Goal: Task Accomplishment & Management: Manage account settings

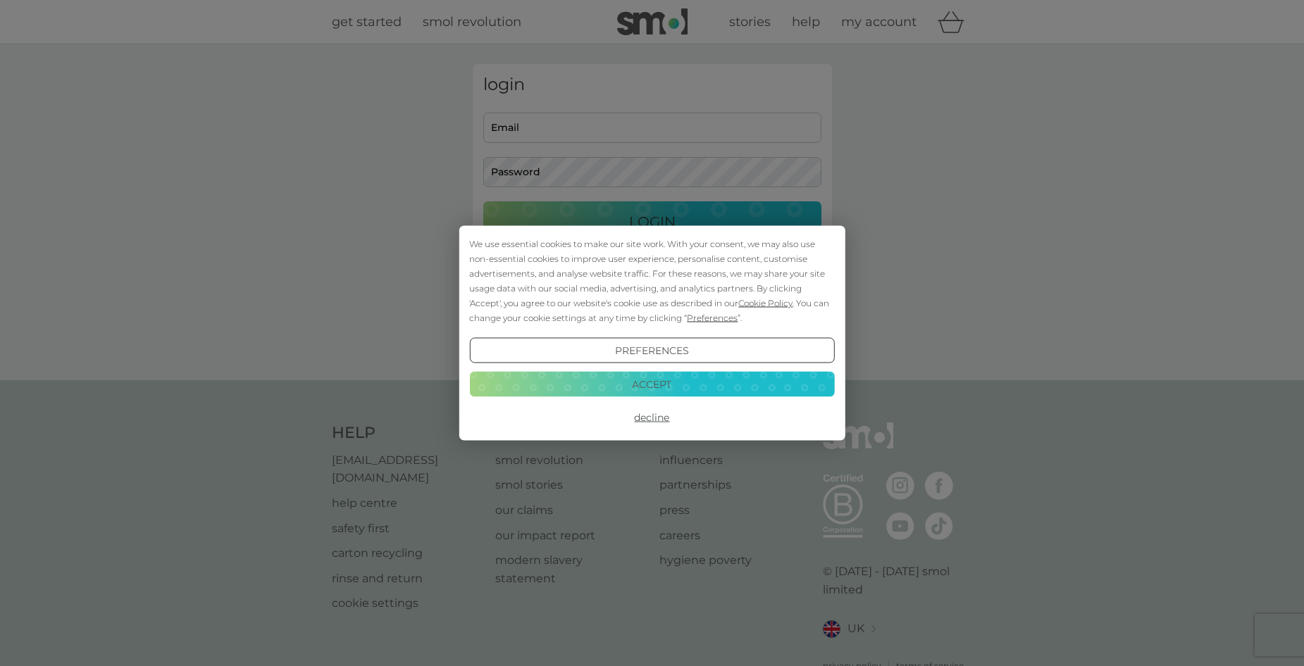
type input "[EMAIL_ADDRESS][DOMAIN_NAME]"
click at [761, 387] on button "Accept" at bounding box center [651, 383] width 365 height 25
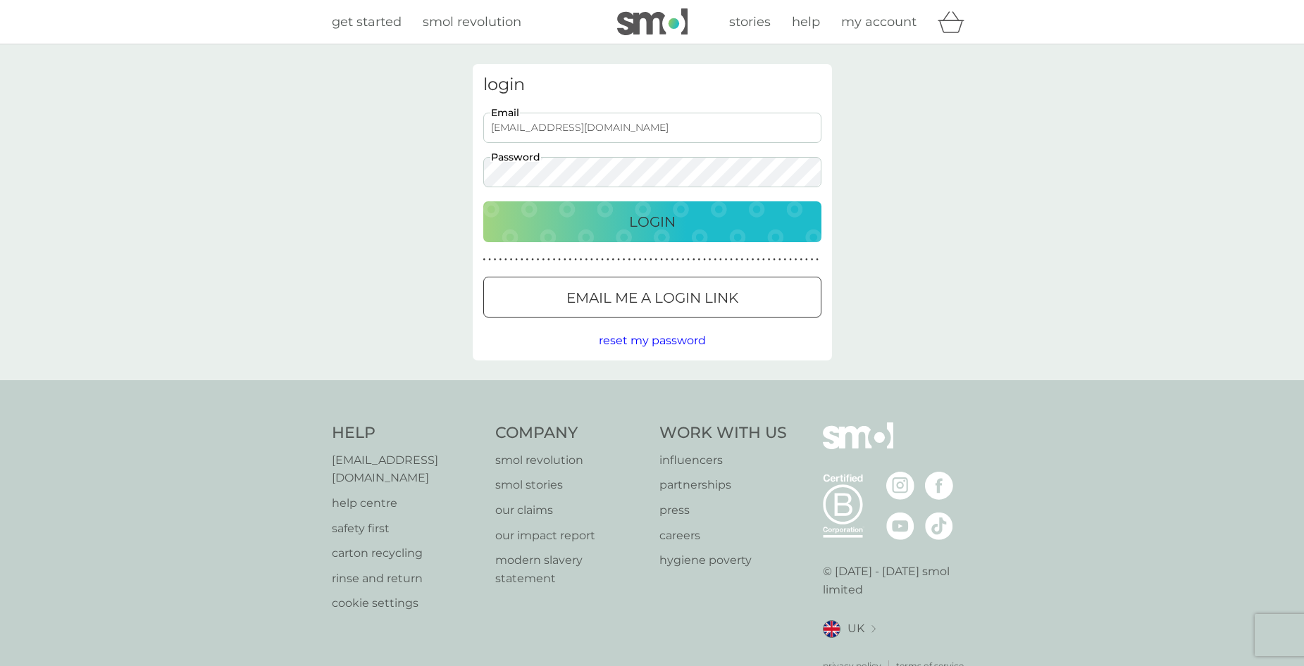
click at [688, 236] on button "Login" at bounding box center [652, 221] width 338 height 41
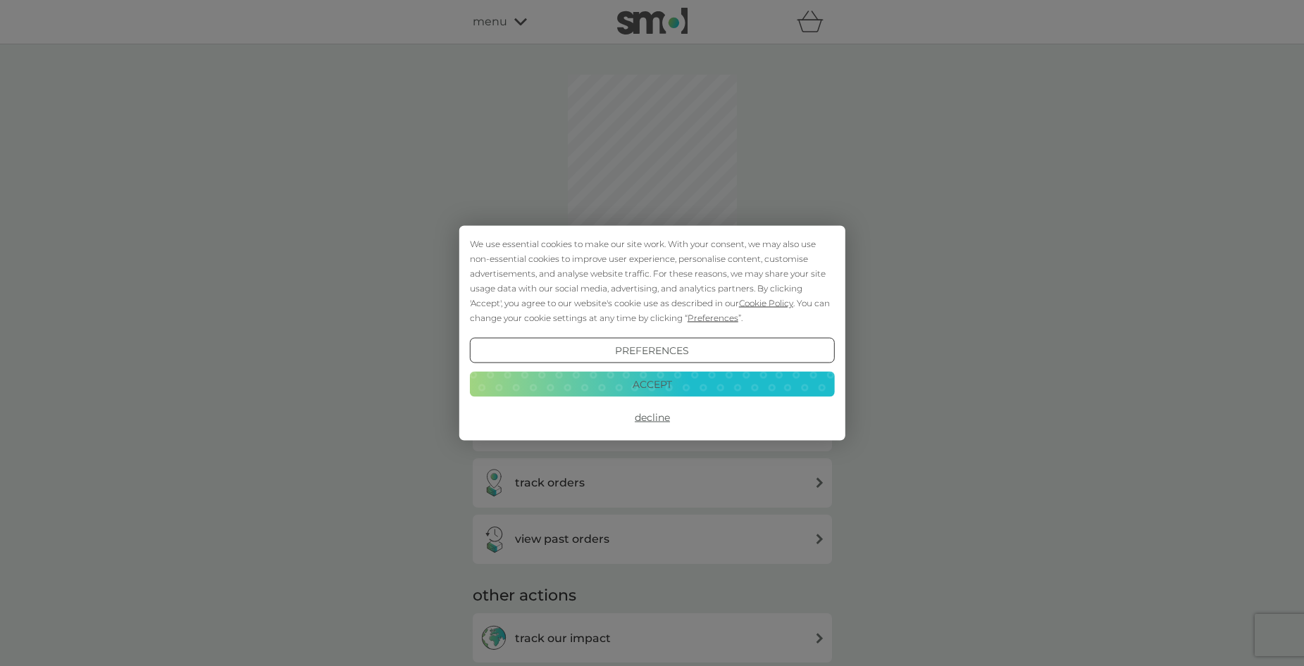
click at [666, 387] on button "Accept" at bounding box center [651, 383] width 365 height 25
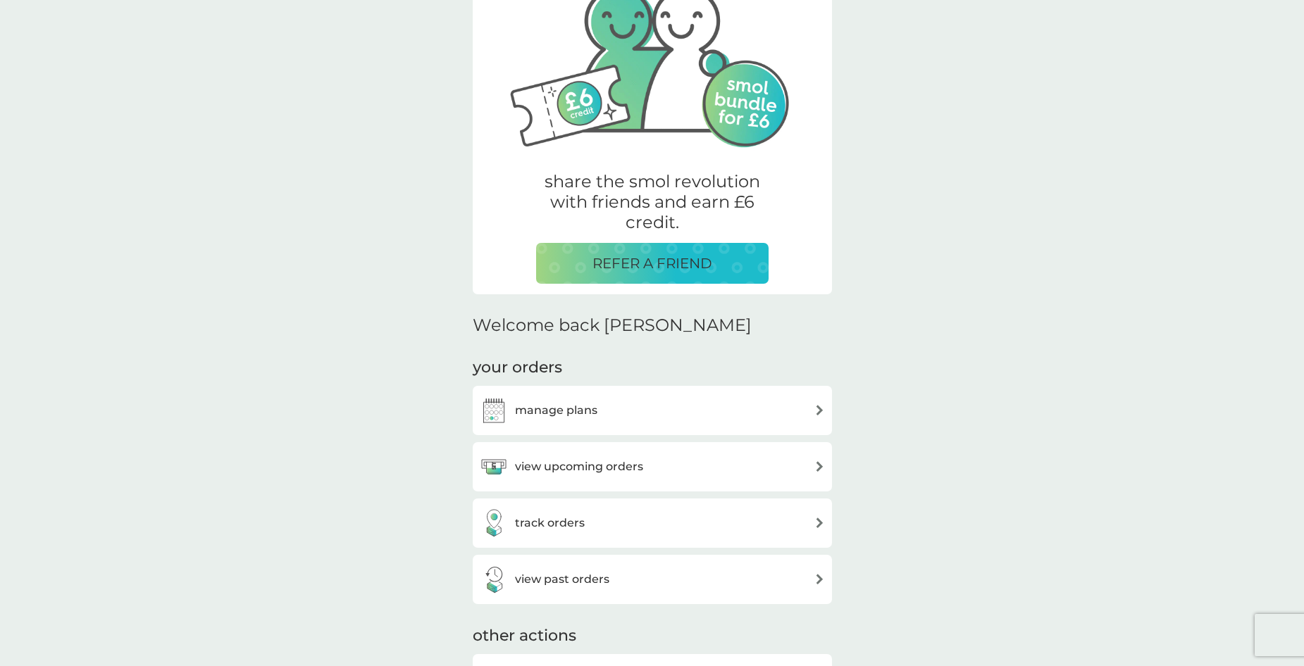
scroll to position [141, 0]
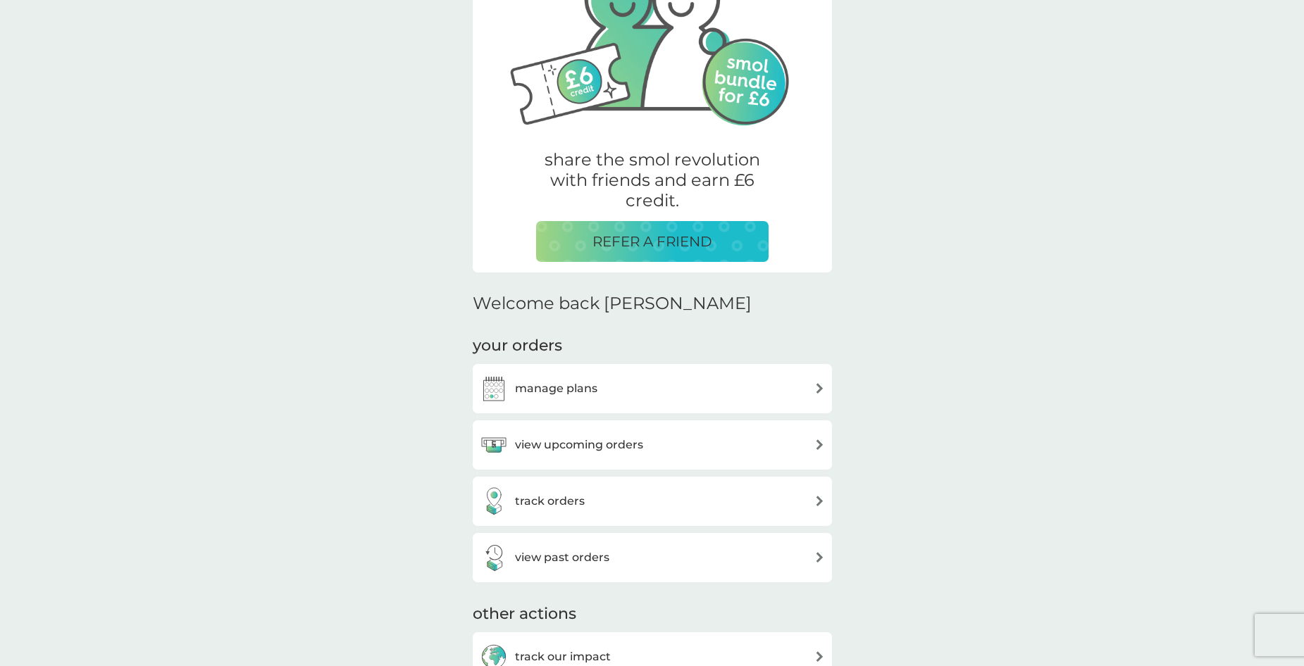
click at [698, 443] on div "view upcoming orders" at bounding box center [652, 445] width 345 height 28
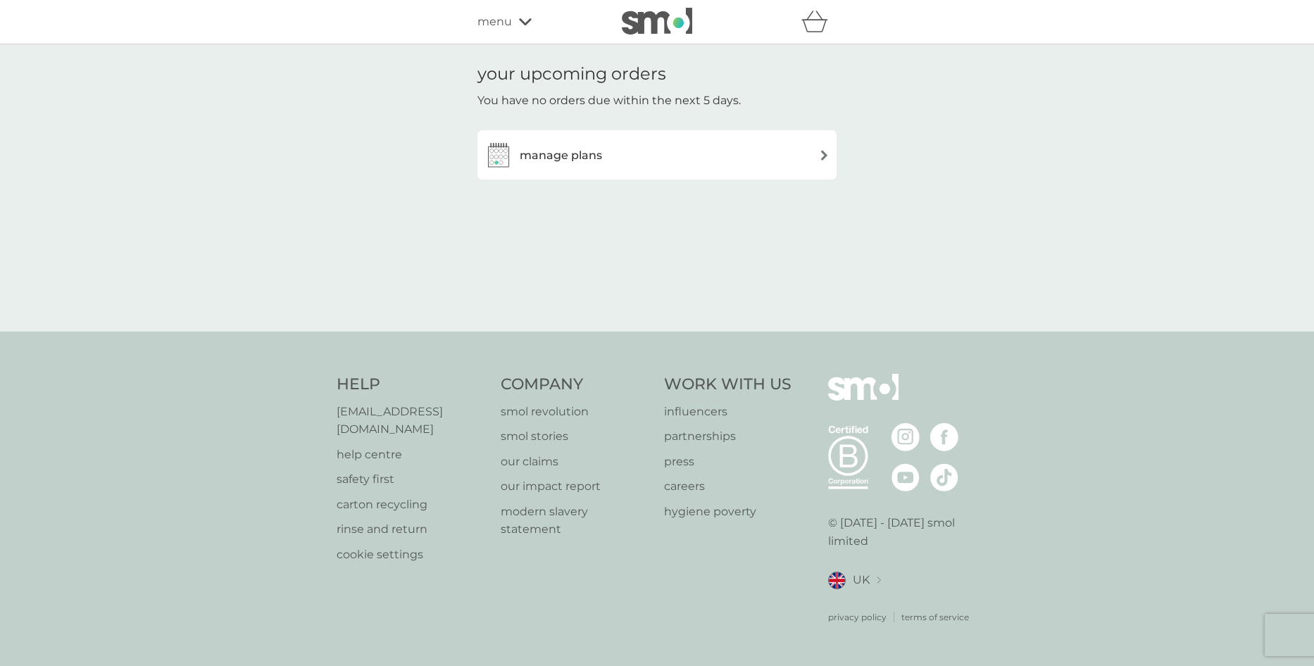
click at [683, 168] on div "manage plans" at bounding box center [657, 155] width 345 height 28
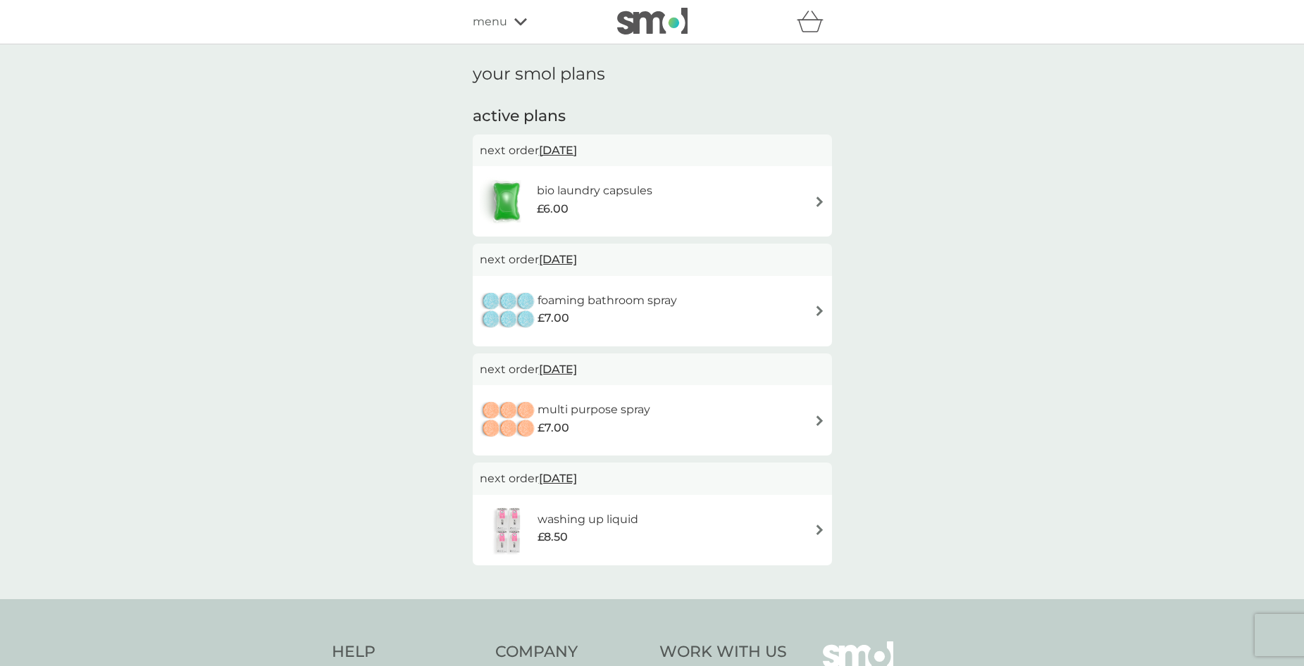
click at [821, 416] on img at bounding box center [819, 421] width 11 height 11
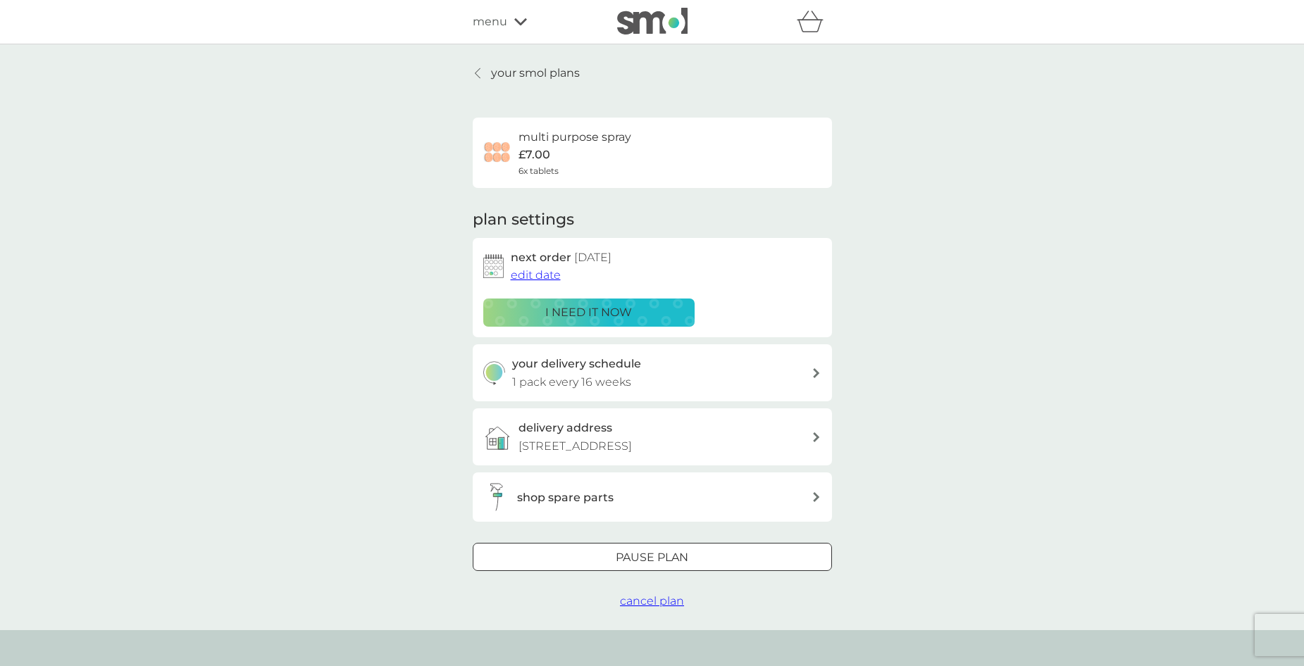
click at [678, 557] on p "Pause plan" at bounding box center [652, 558] width 73 height 18
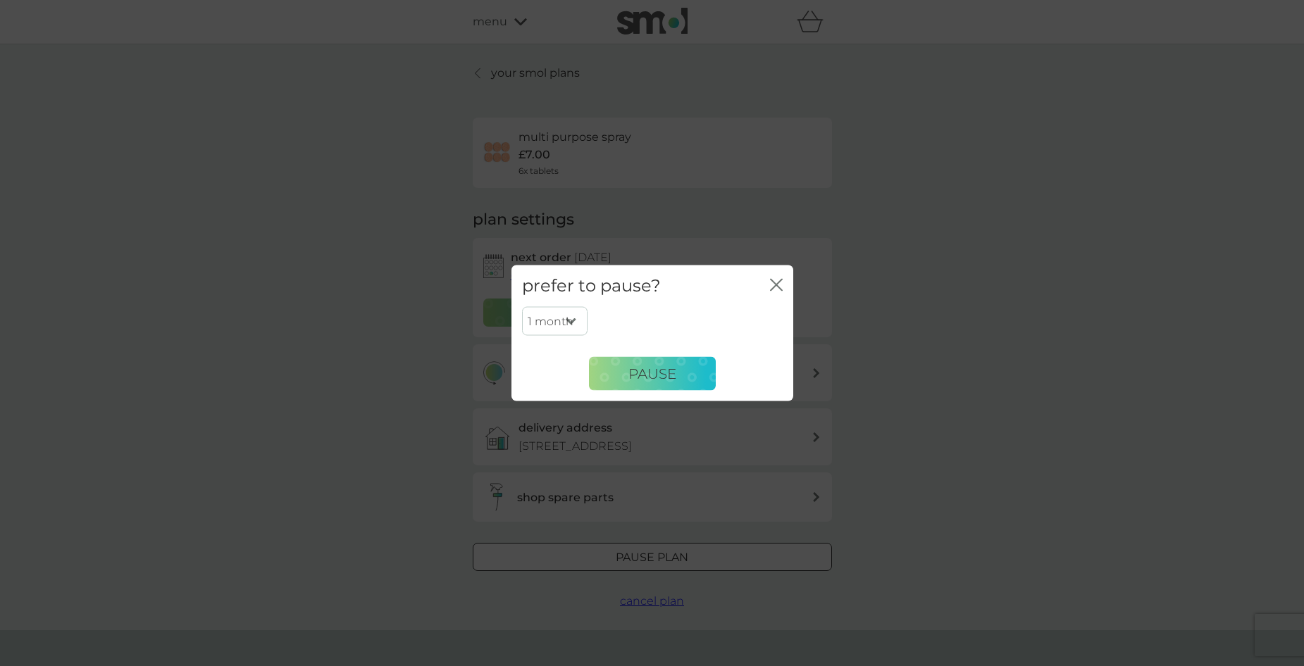
click at [773, 279] on icon "close" at bounding box center [776, 285] width 13 height 13
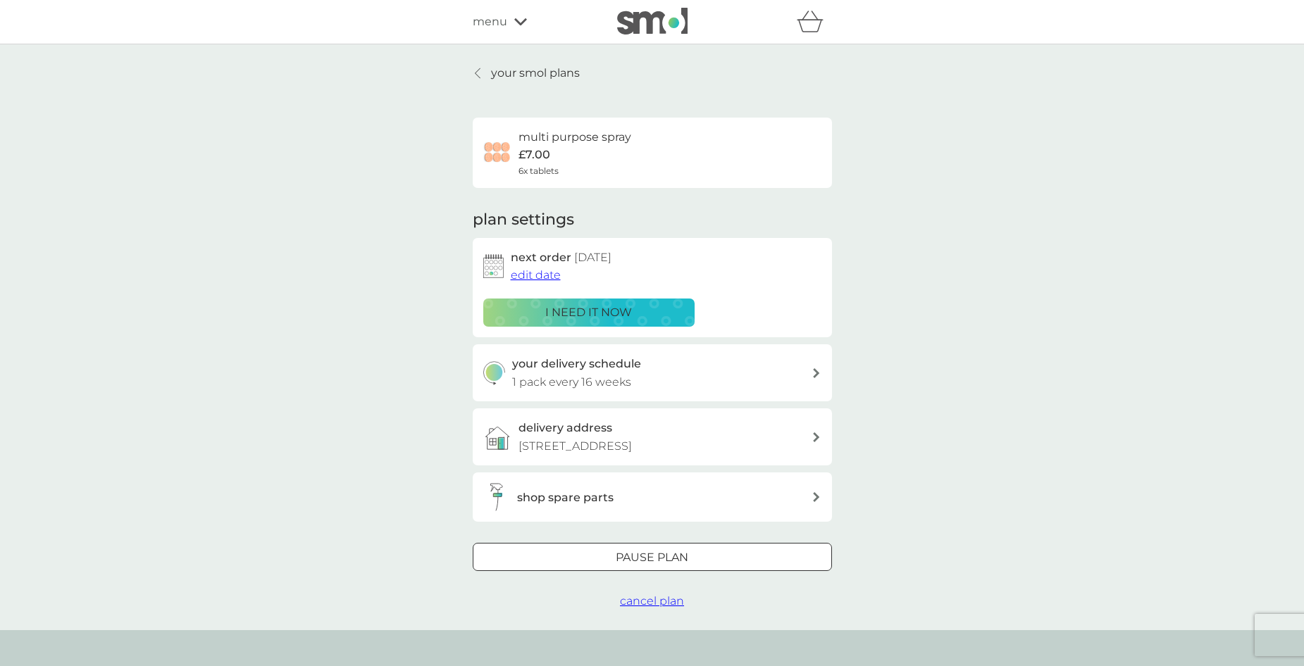
click at [773, 368] on div "your delivery schedule 1 pack every 16 weeks" at bounding box center [661, 373] width 299 height 36
select select "112"
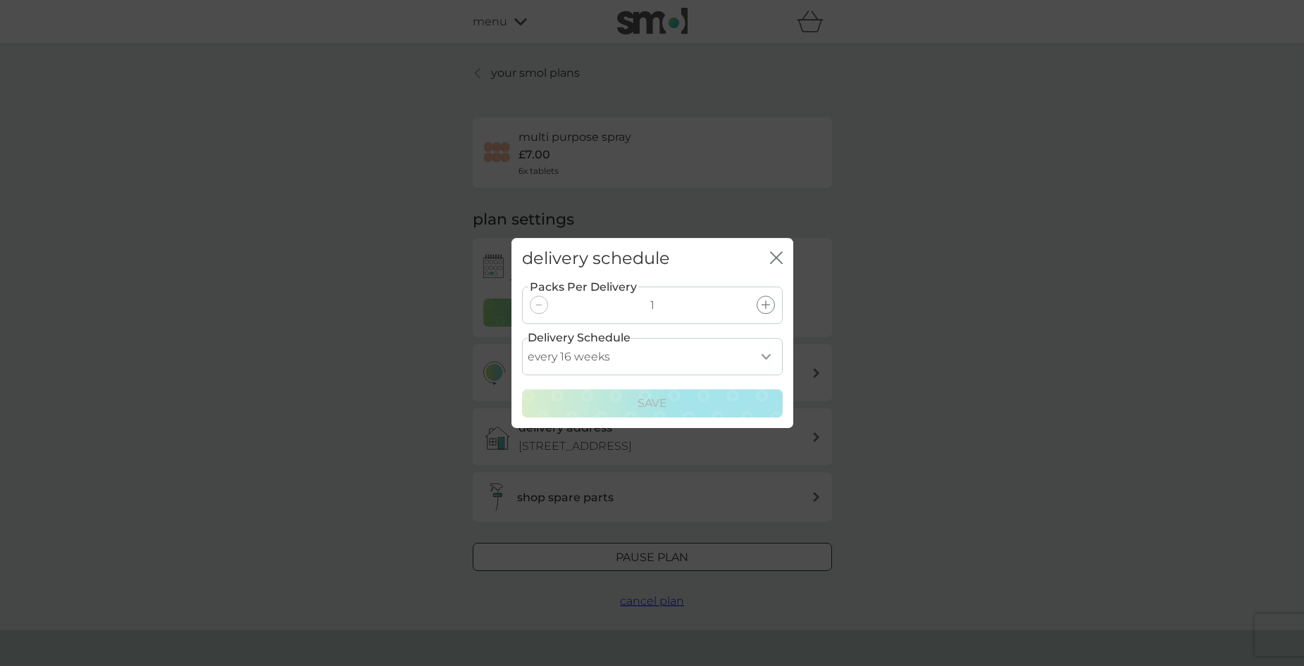
click at [778, 257] on icon "close" at bounding box center [779, 257] width 6 height 11
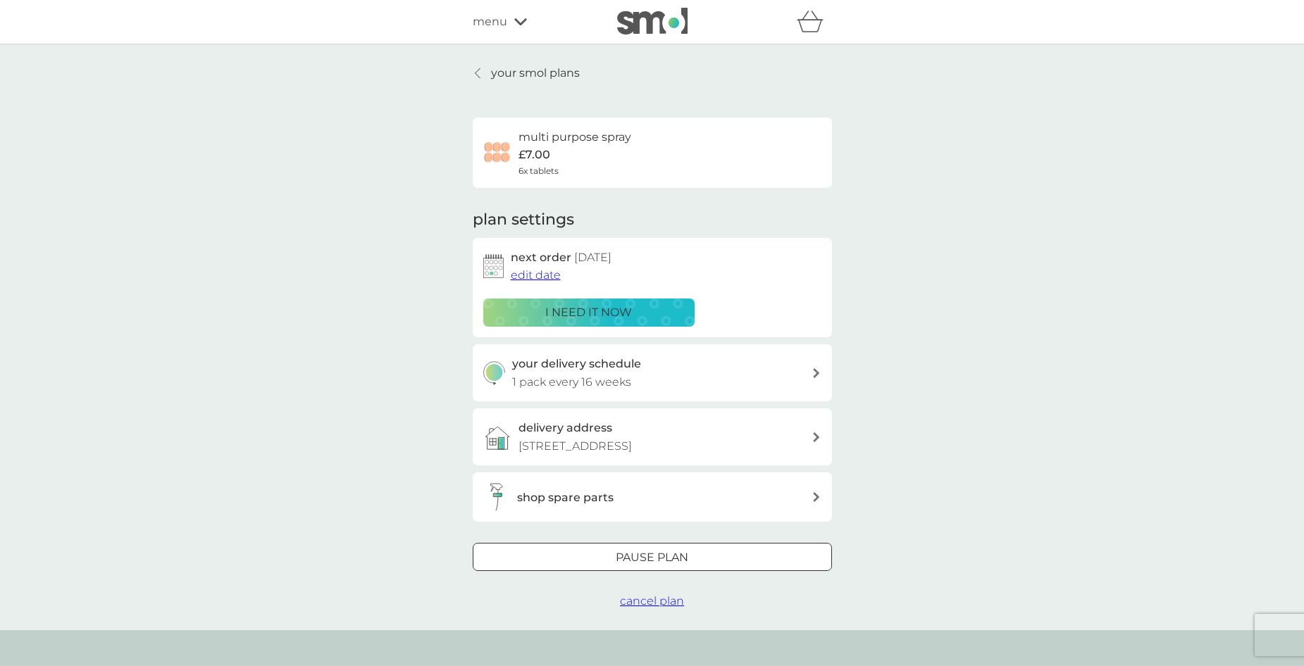
click at [551, 280] on span "edit date" at bounding box center [536, 274] width 50 height 13
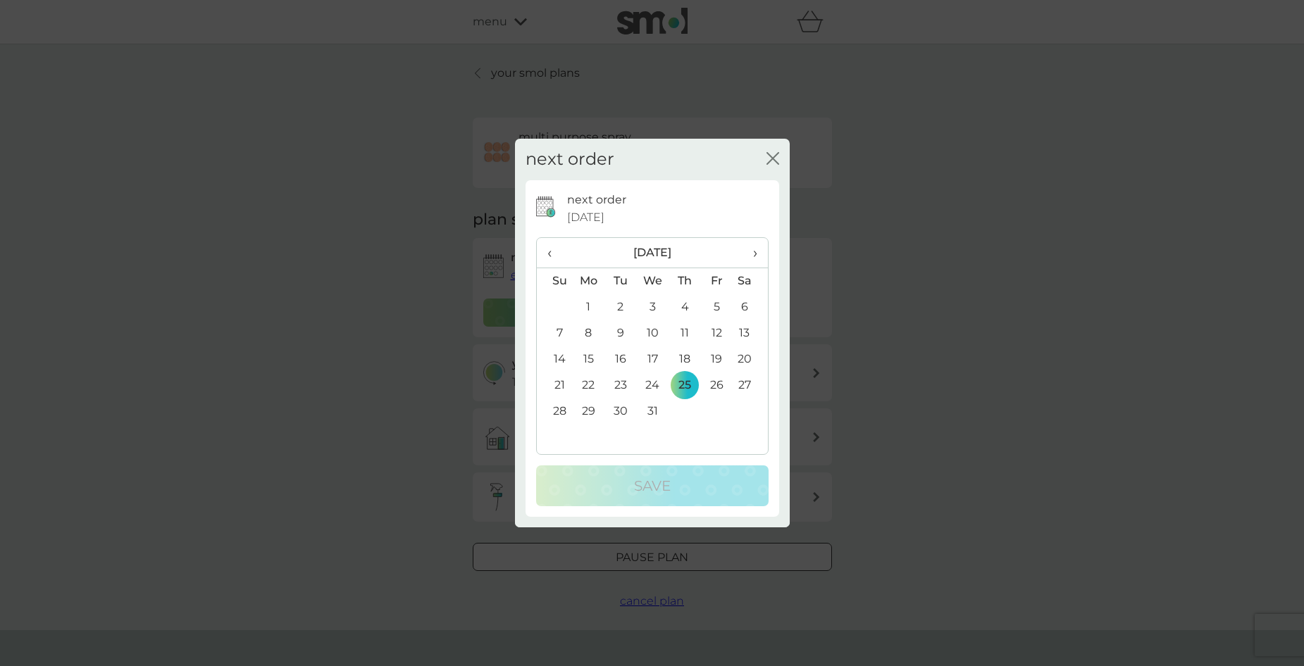
click at [757, 256] on th "›" at bounding box center [749, 253] width 35 height 30
click at [687, 325] on td "5" at bounding box center [684, 334] width 32 height 26
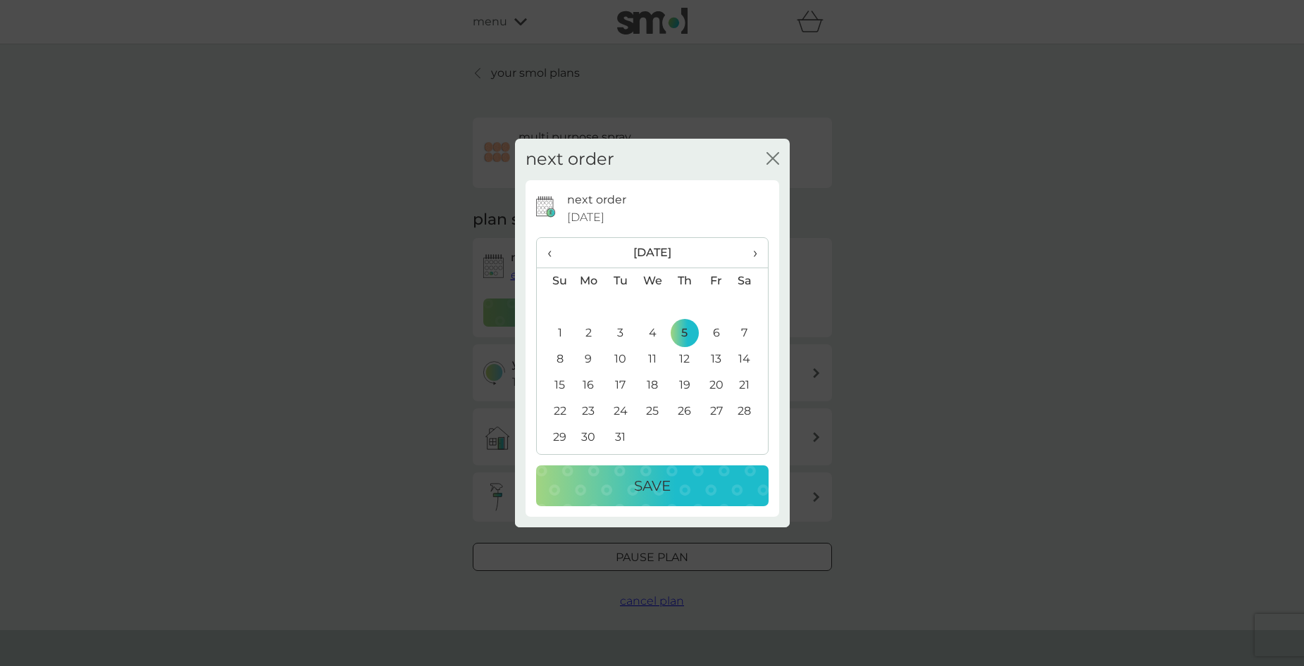
click at [682, 484] on div "Save" at bounding box center [652, 486] width 204 height 23
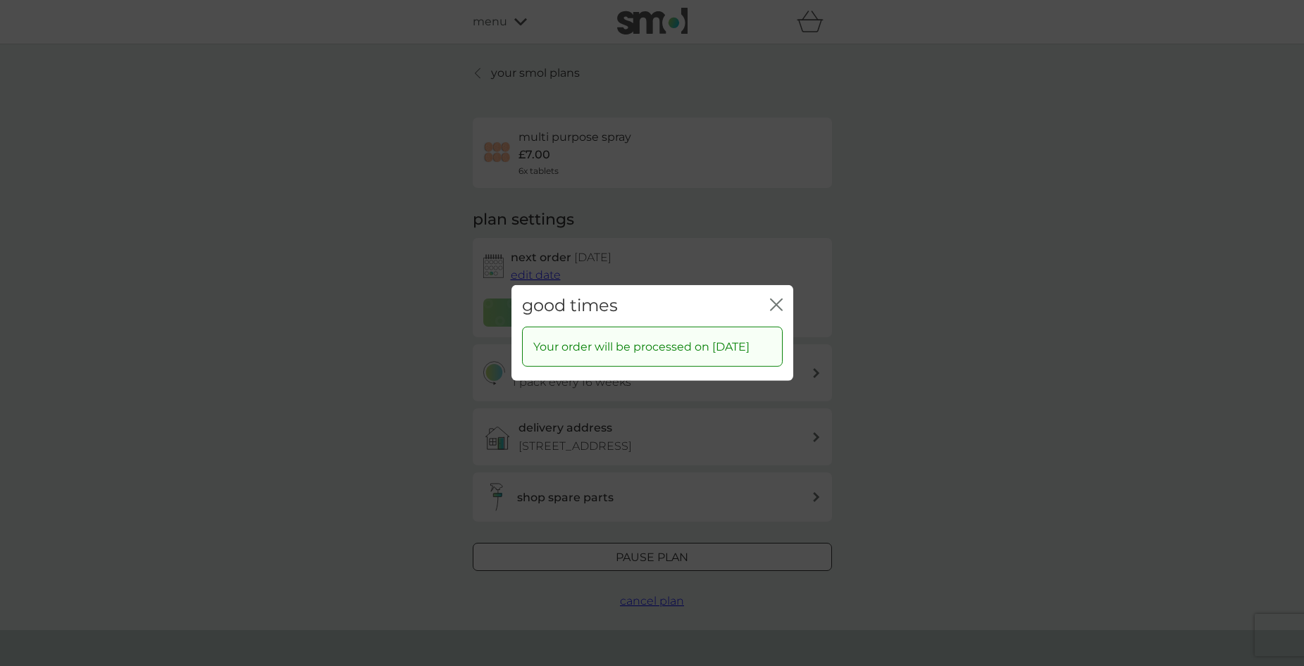
click at [773, 299] on icon "close" at bounding box center [774, 304] width 6 height 11
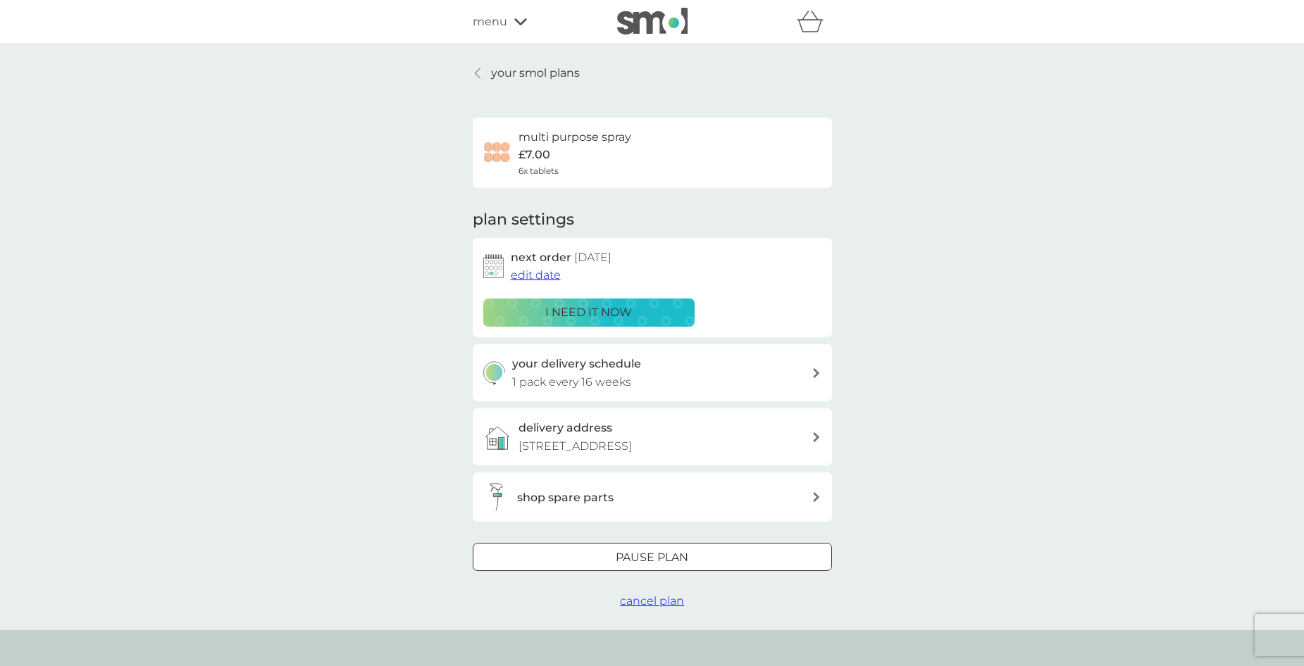
click at [533, 78] on p "your smol plans" at bounding box center [535, 73] width 89 height 18
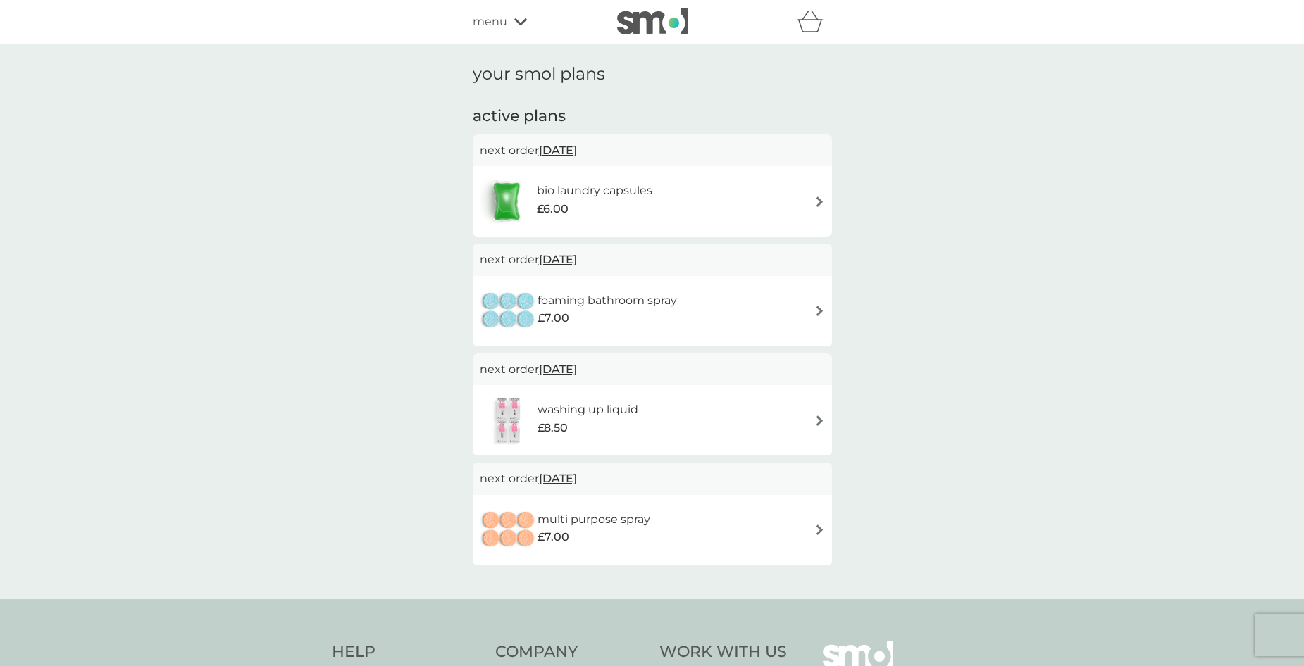
click at [824, 206] on img at bounding box center [819, 202] width 11 height 11
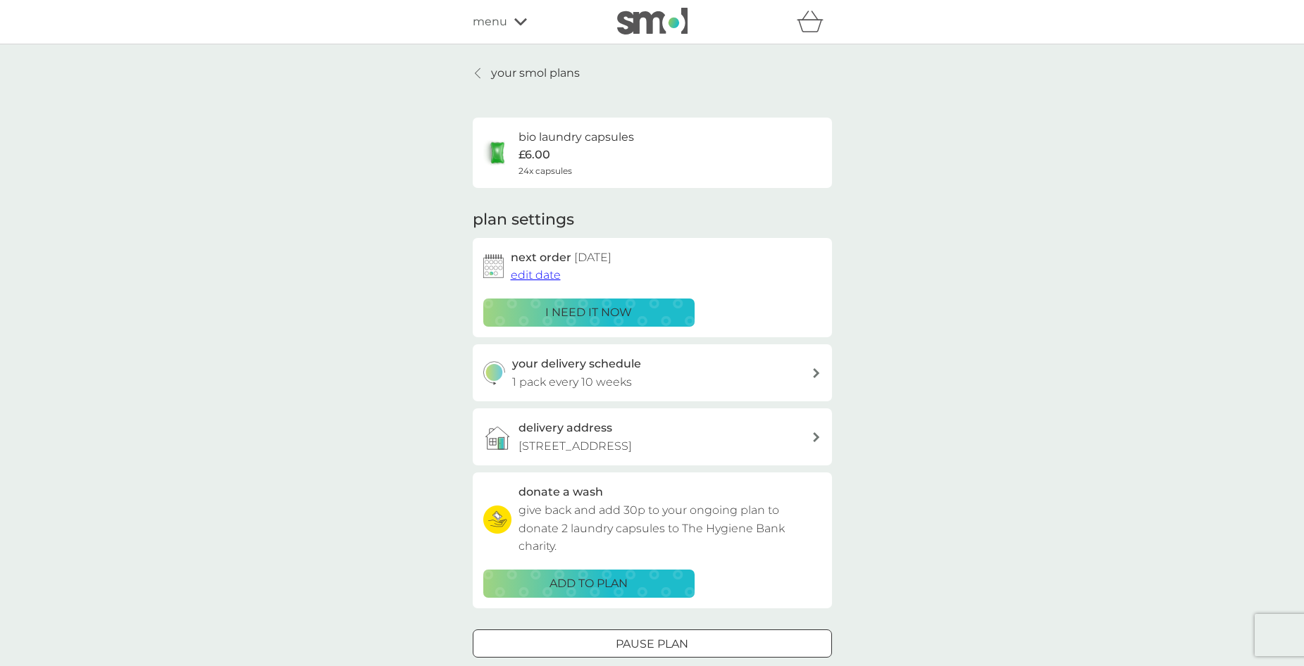
click at [567, 75] on p "your smol plans" at bounding box center [535, 73] width 89 height 18
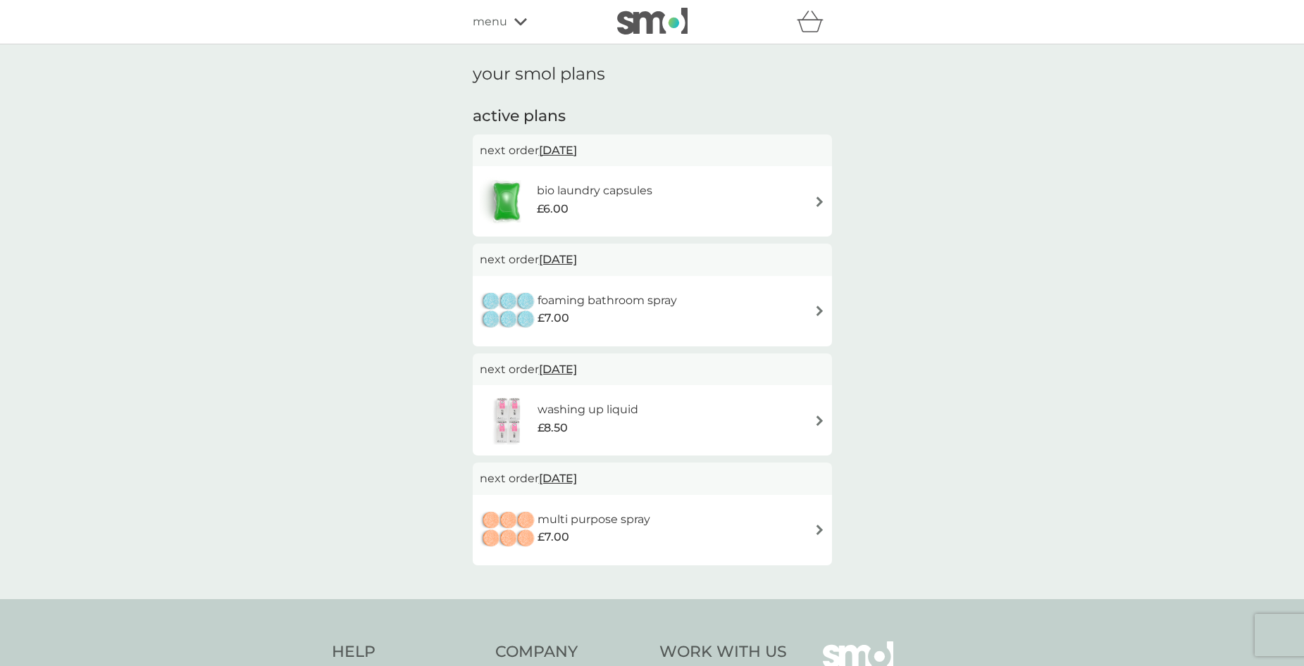
click at [827, 311] on div "foaming bathroom spray £7.00" at bounding box center [652, 311] width 359 height 70
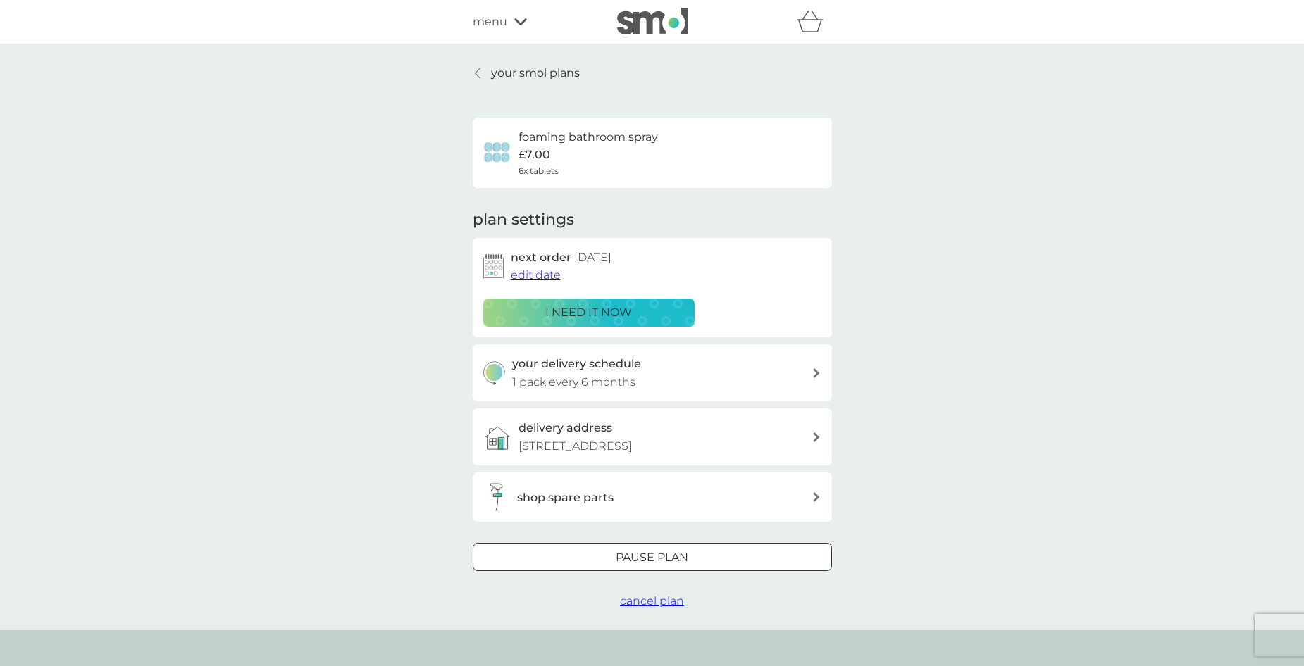
click at [548, 271] on span "edit date" at bounding box center [536, 274] width 50 height 13
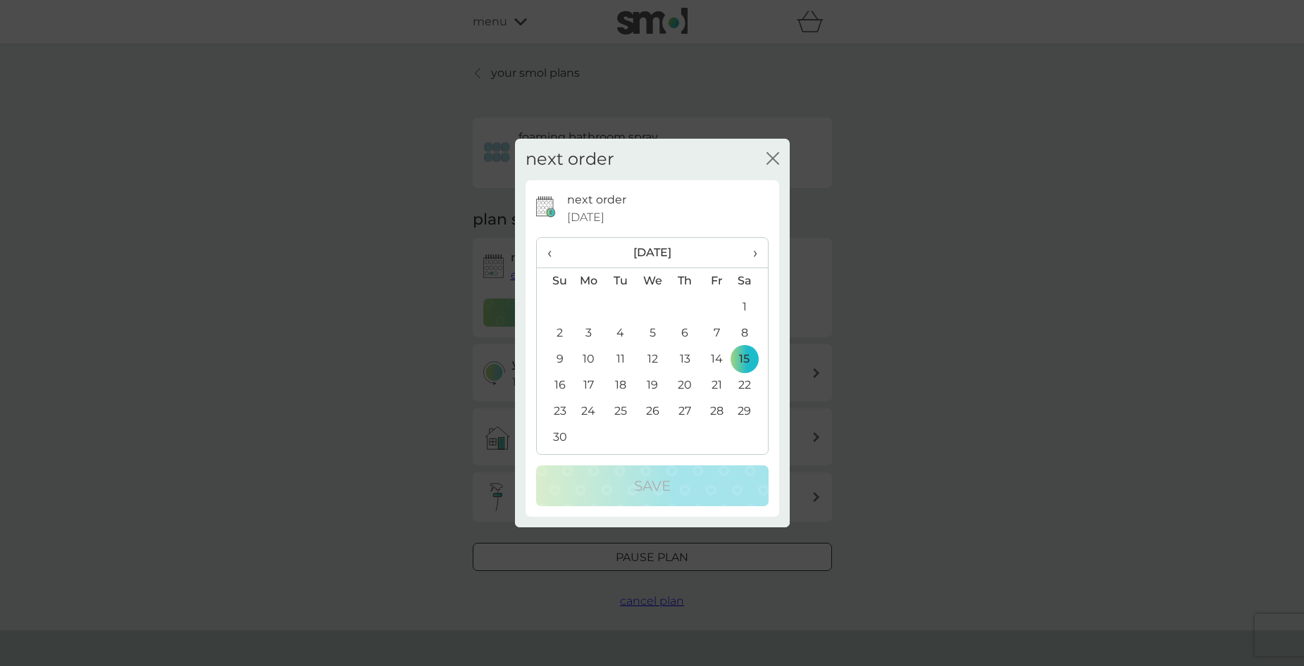
click at [663, 254] on th "November 2025" at bounding box center [653, 253] width 160 height 30
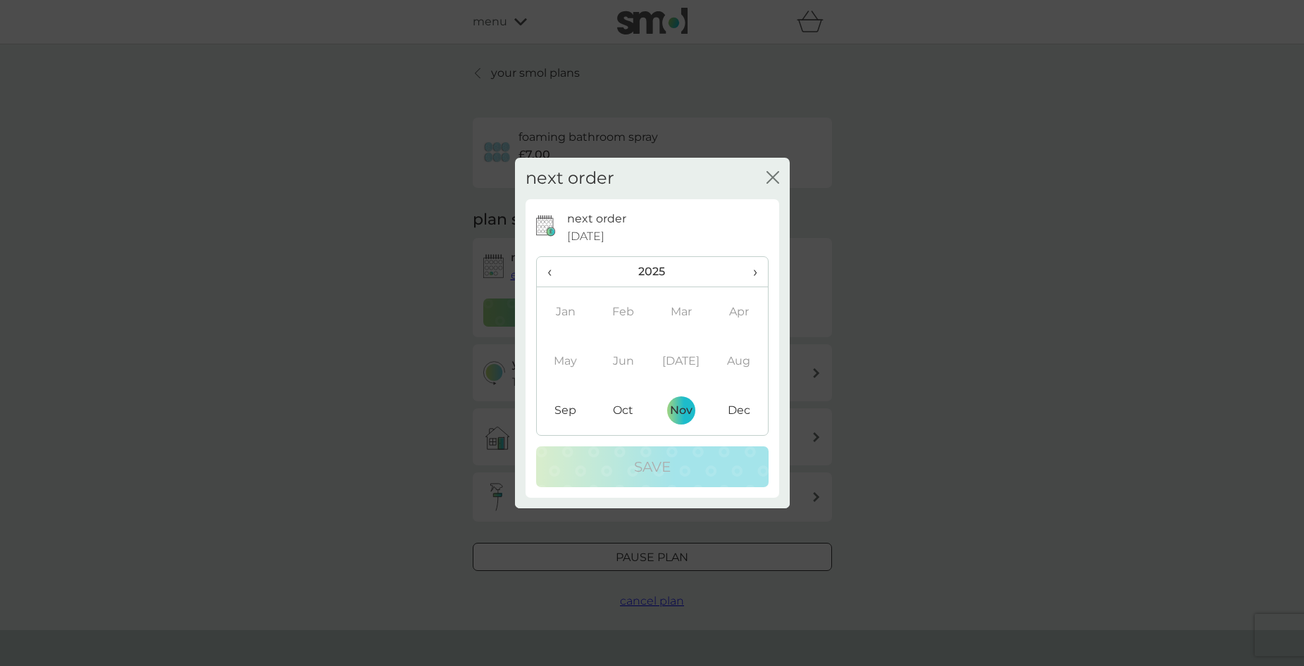
click at [757, 270] on th "›" at bounding box center [748, 272] width 37 height 30
click at [683, 312] on td "Mar" at bounding box center [681, 311] width 58 height 49
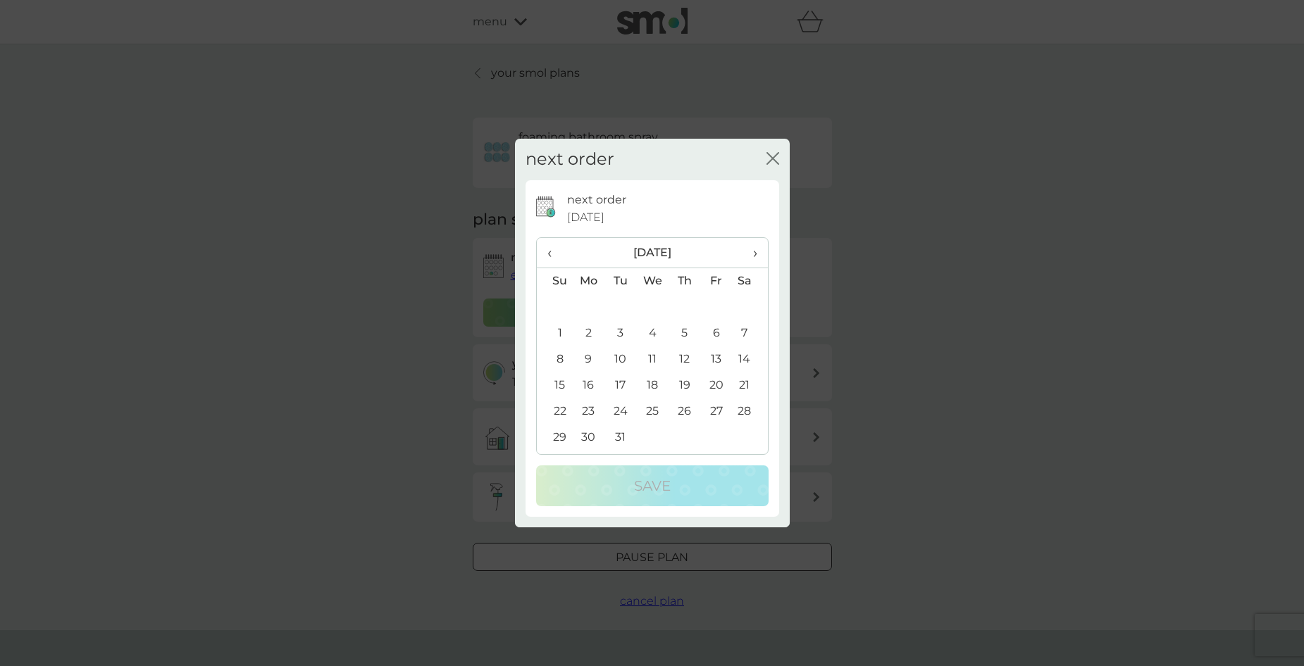
click at [653, 334] on td "4" at bounding box center [652, 334] width 32 height 26
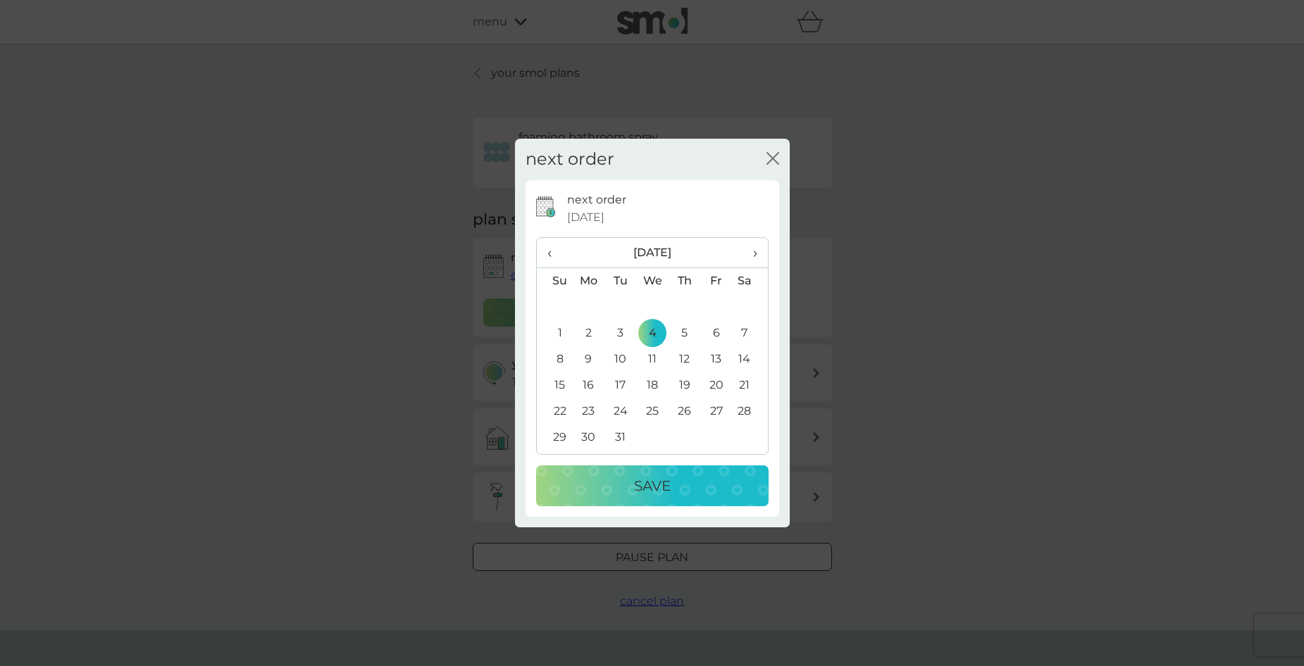
click at [671, 503] on button "Save" at bounding box center [652, 486] width 232 height 41
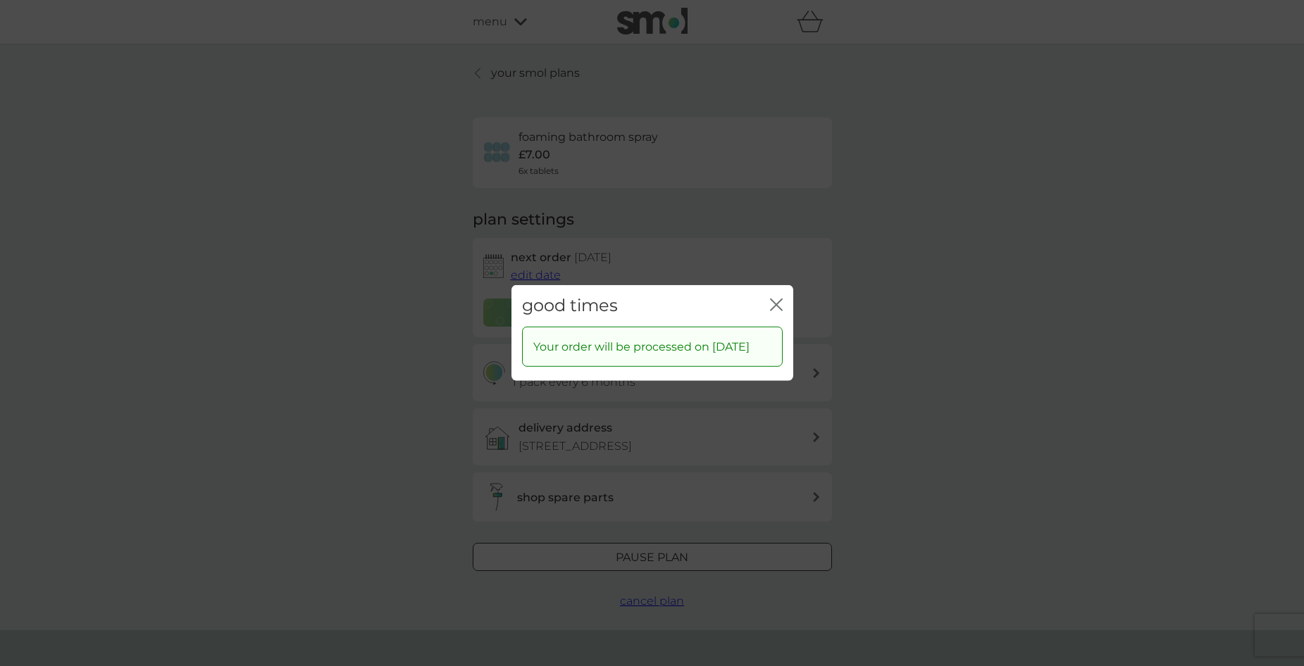
click at [772, 299] on icon "close" at bounding box center [776, 305] width 13 height 13
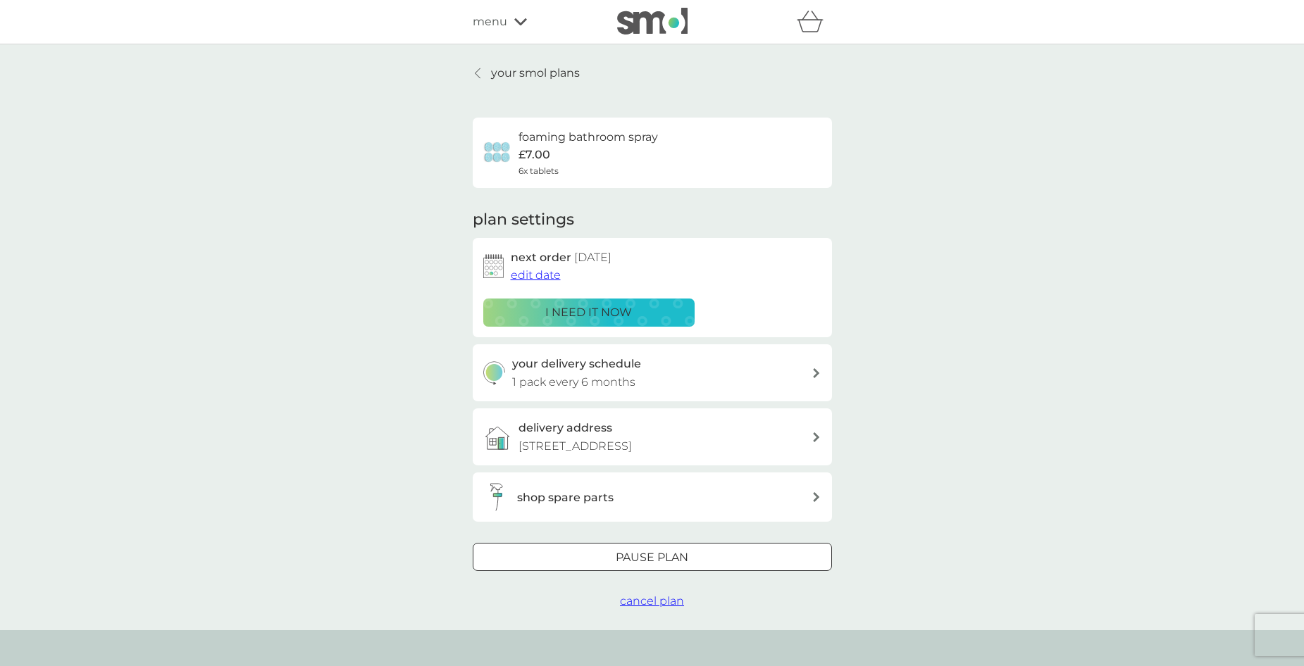
click at [557, 76] on p "your smol plans" at bounding box center [535, 73] width 89 height 18
